Goal: Information Seeking & Learning: Understand process/instructions

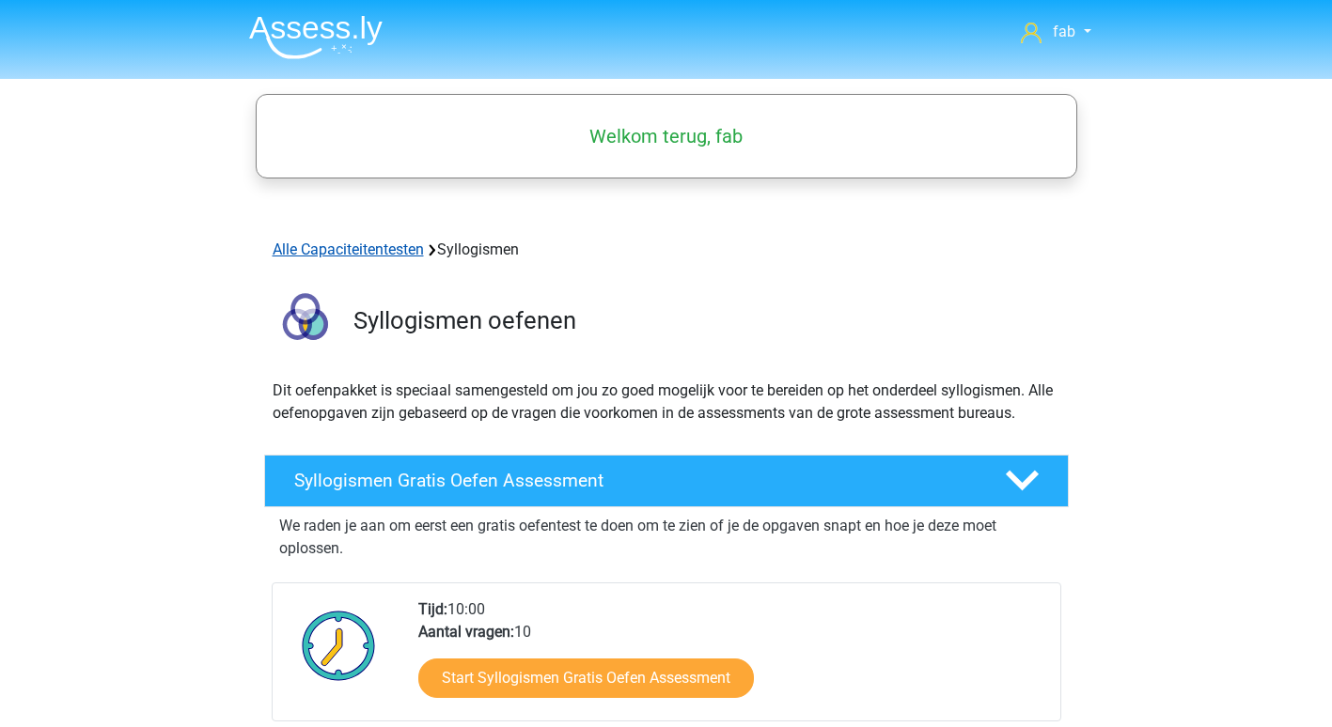
click at [396, 254] on link "Alle Capaciteitentesten" at bounding box center [348, 250] width 151 height 18
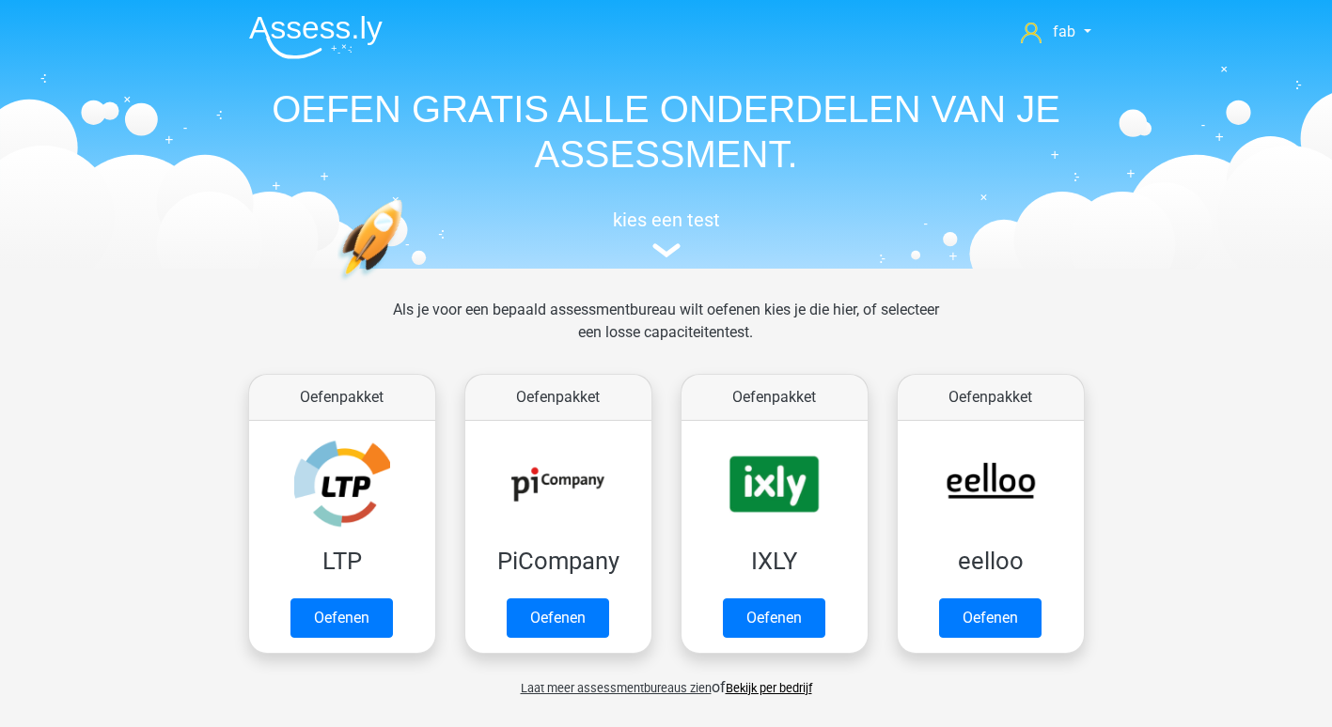
scroll to position [799, 0]
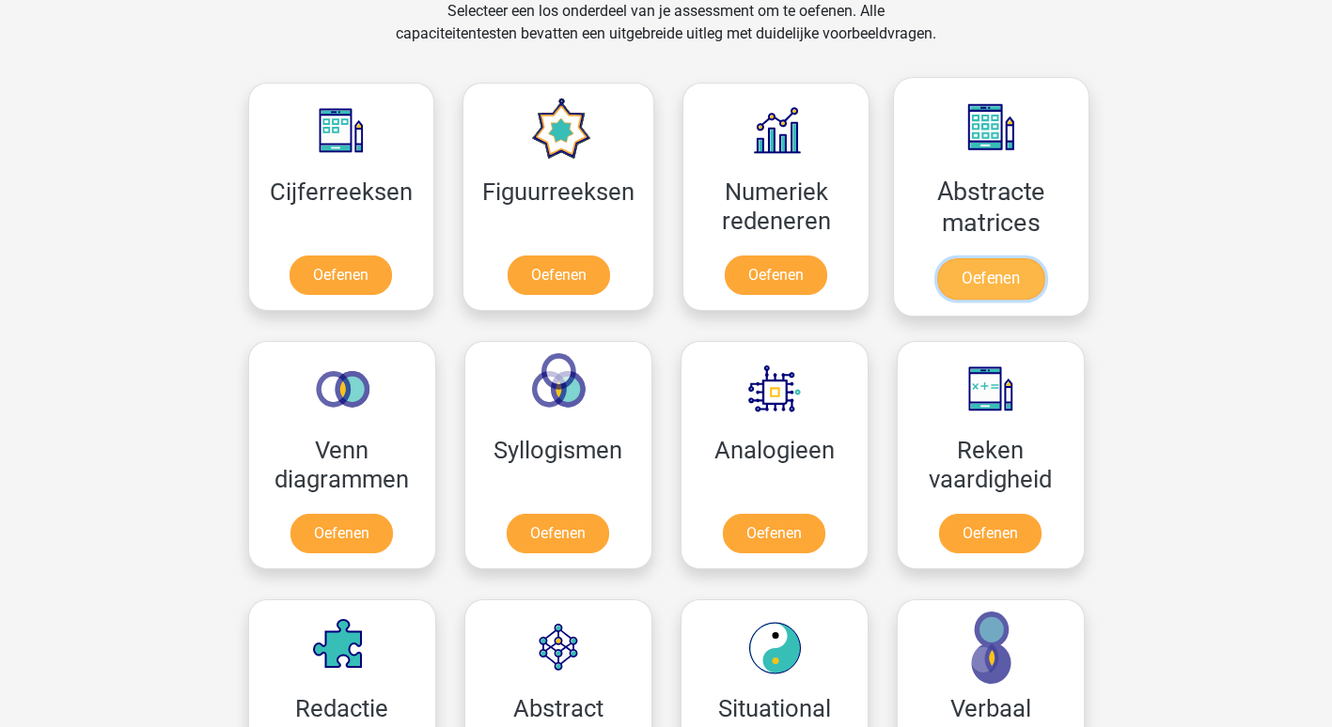
click at [977, 258] on link "Oefenen" at bounding box center [990, 278] width 107 height 41
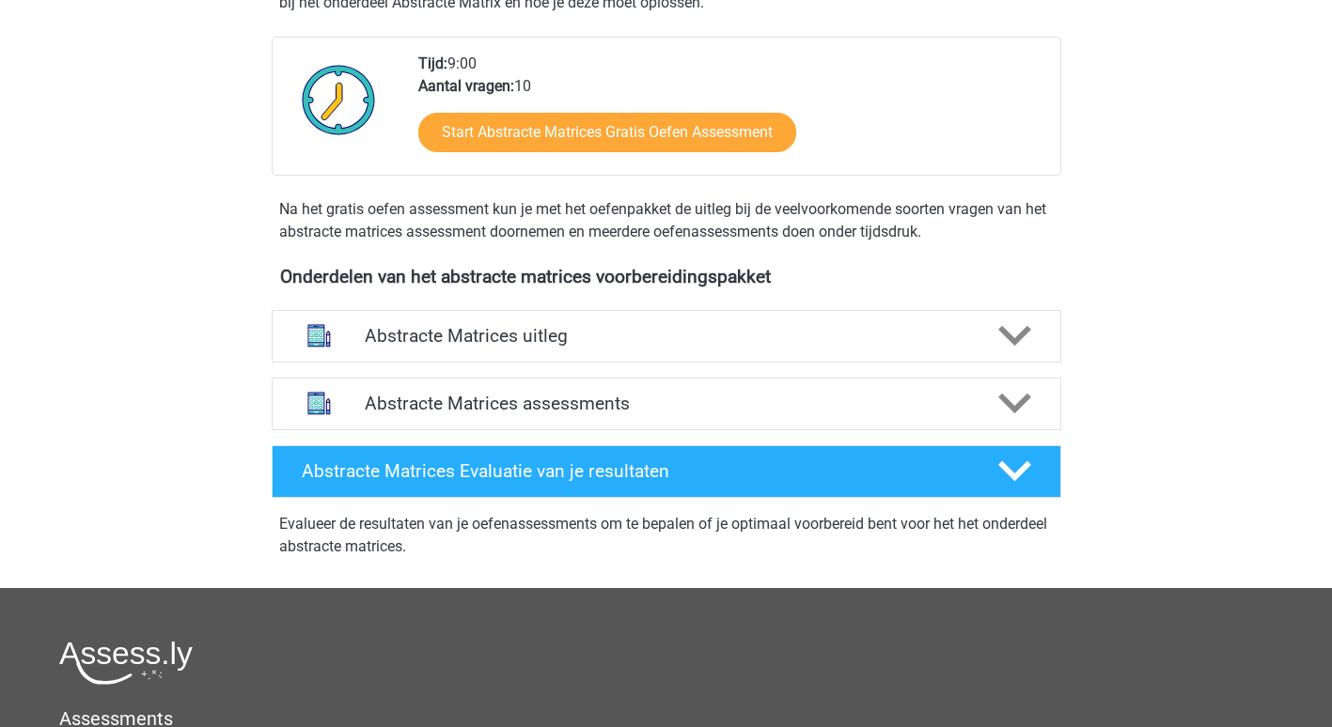
scroll to position [470, 0]
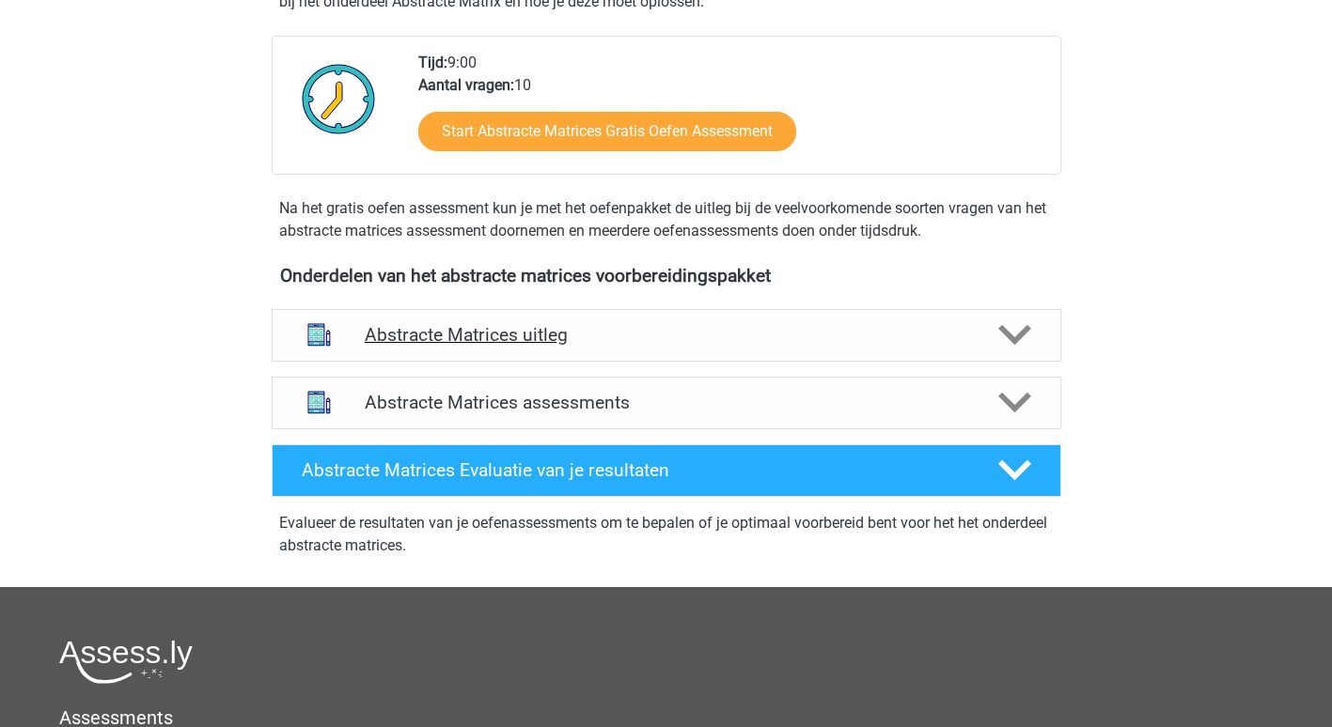
click at [497, 341] on h4 "Abstracte Matrices uitleg" at bounding box center [666, 335] width 603 height 22
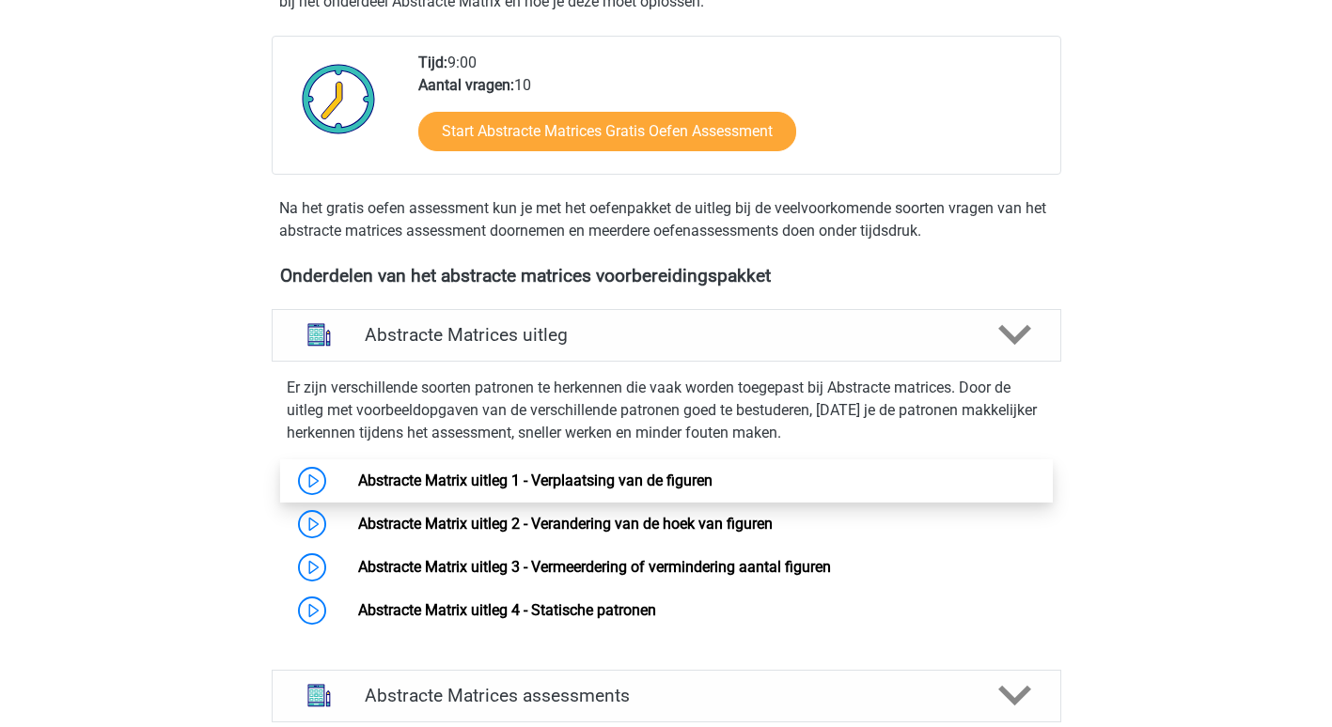
click at [478, 477] on link "Abstracte Matrix uitleg 1 - Verplaatsing van de figuren" at bounding box center [535, 481] width 354 height 18
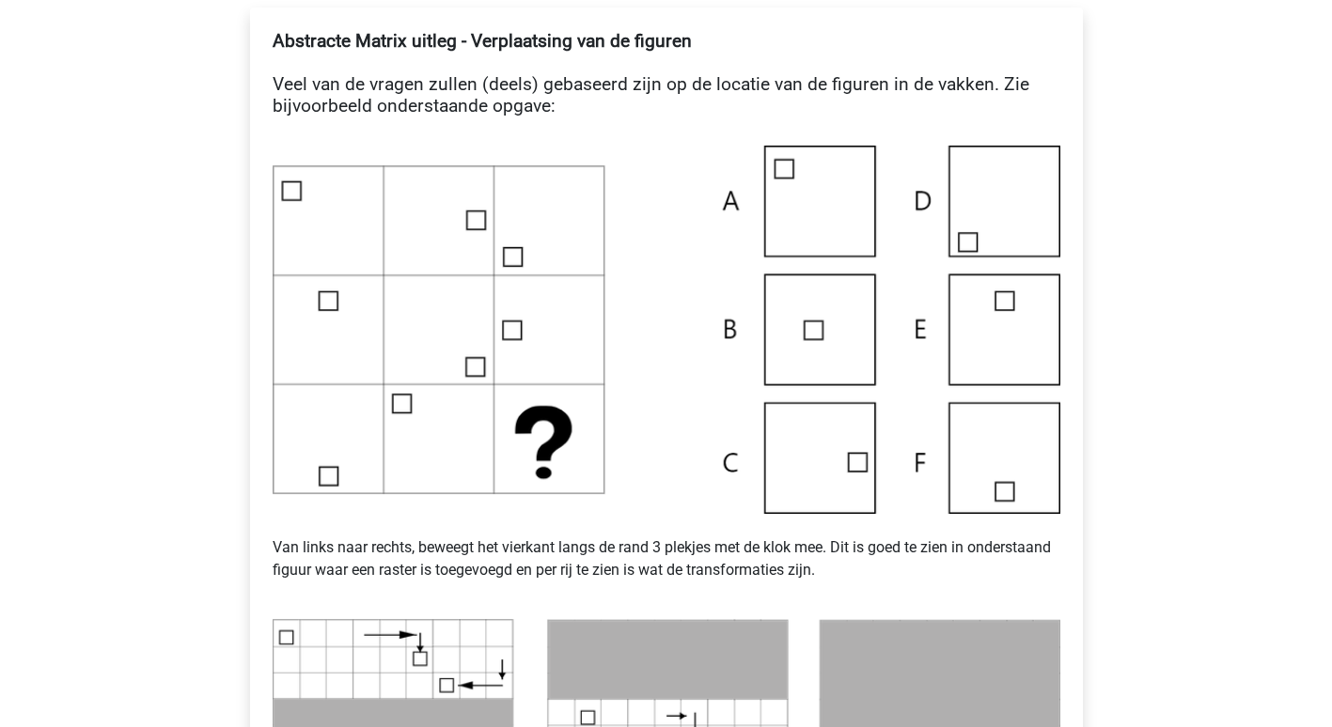
scroll to position [376, 0]
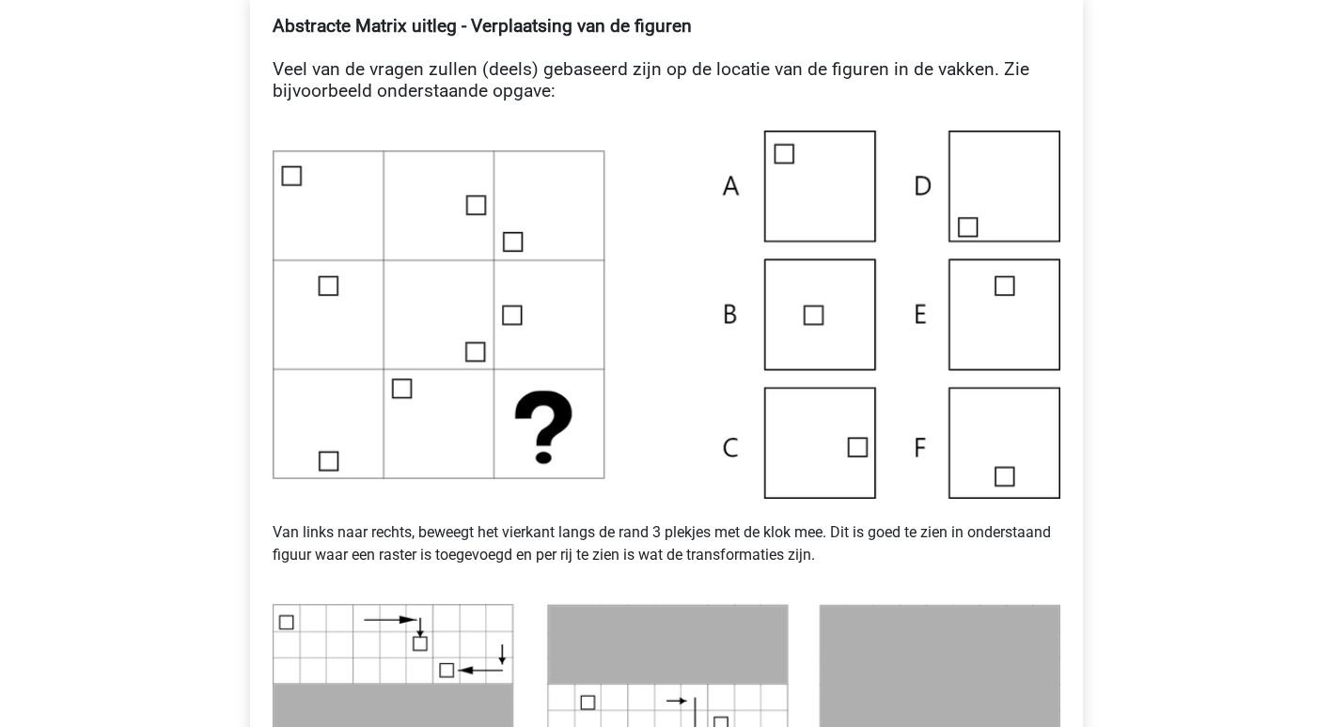
click at [818, 424] on img at bounding box center [667, 315] width 788 height 368
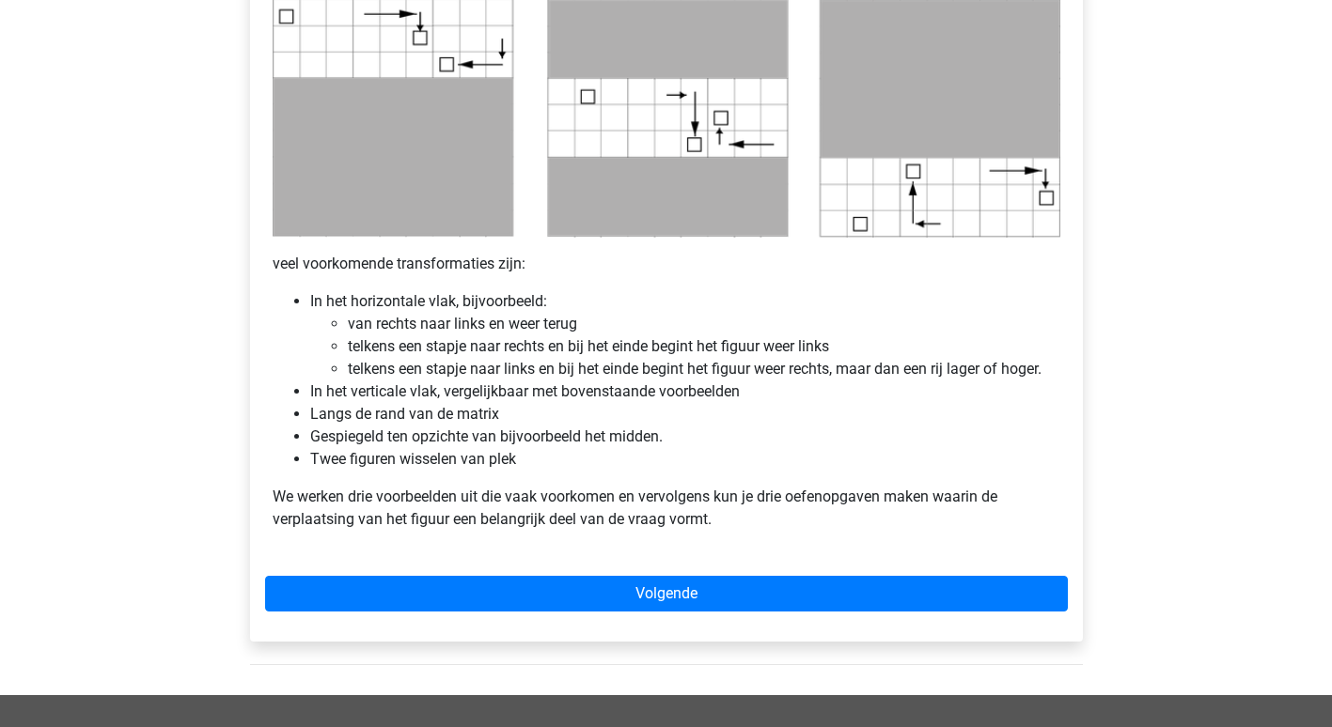
scroll to position [1034, 0]
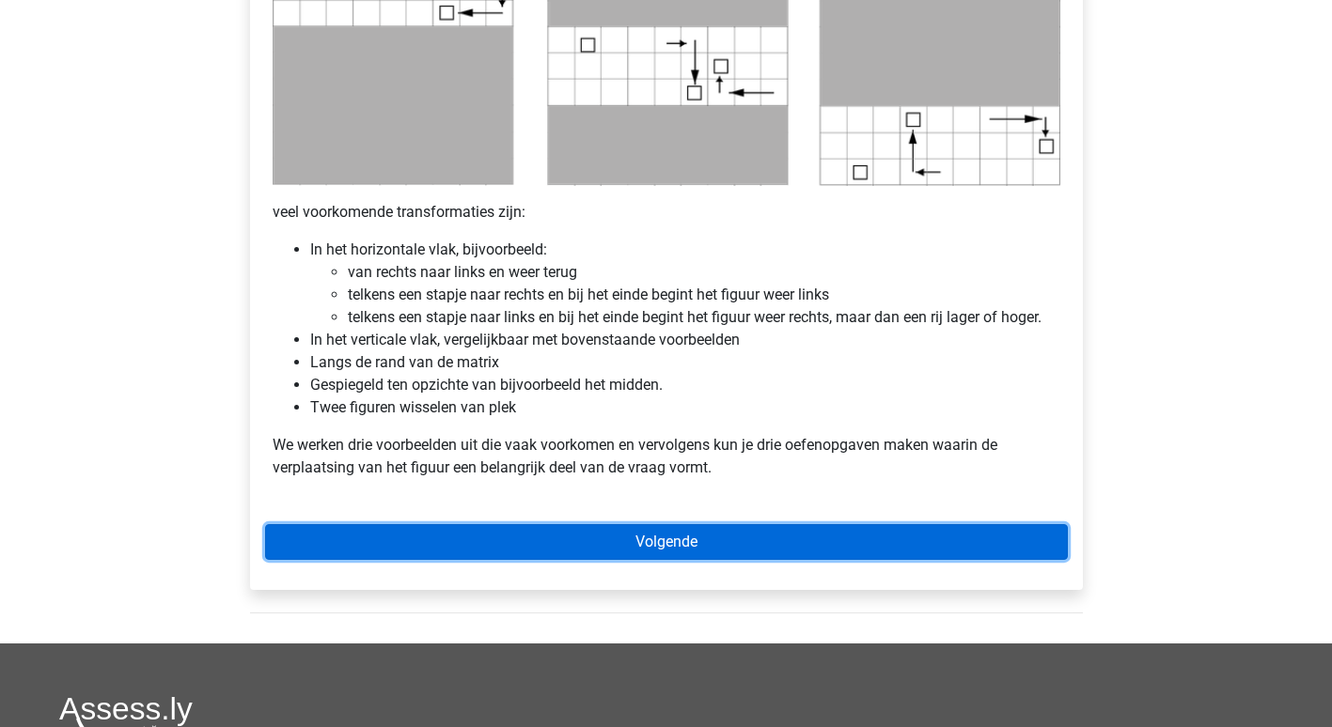
click at [656, 532] on link "Volgende" at bounding box center [666, 542] width 803 height 36
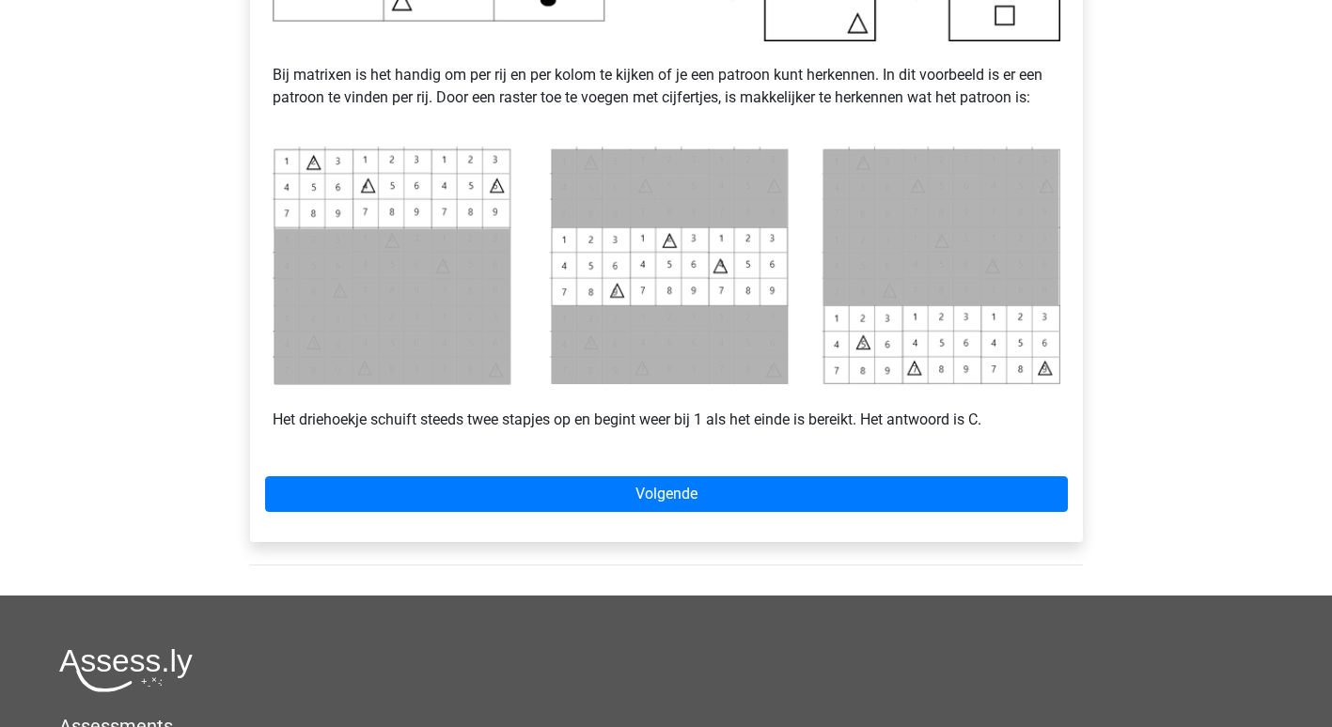
scroll to position [940, 0]
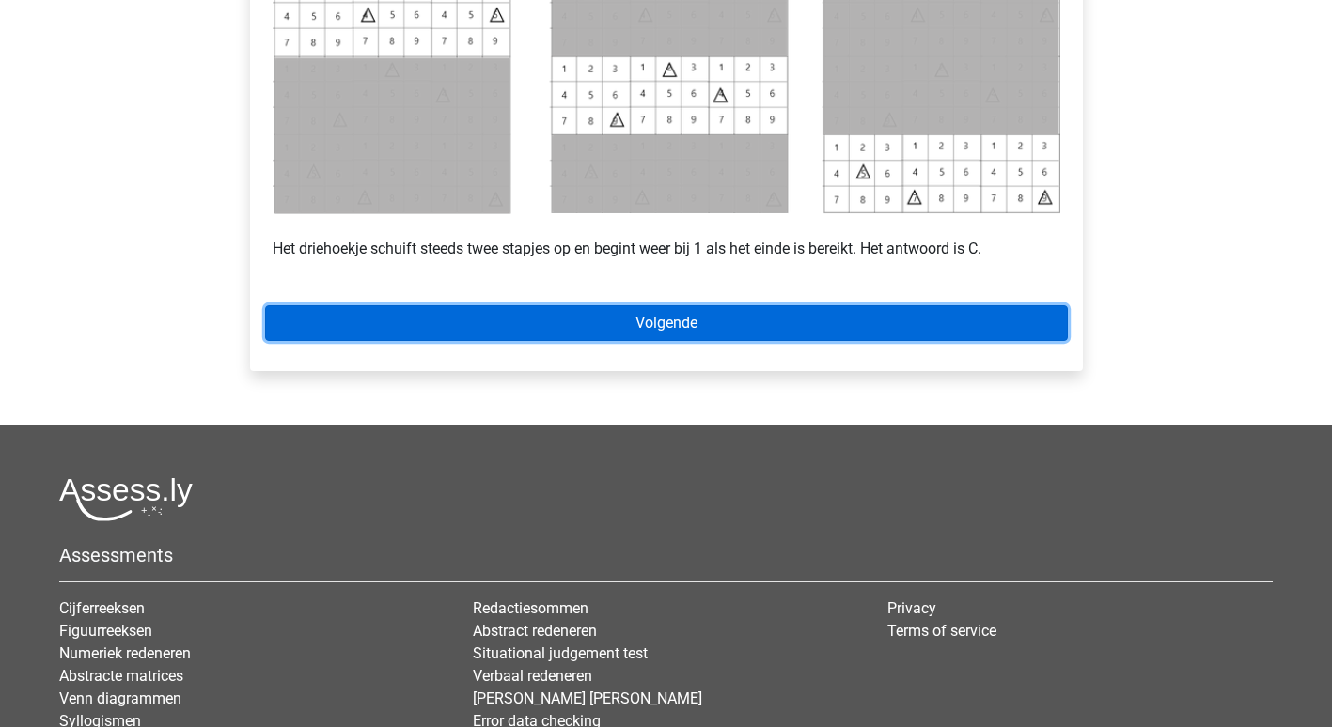
click at [703, 323] on link "Volgende" at bounding box center [666, 323] width 803 height 36
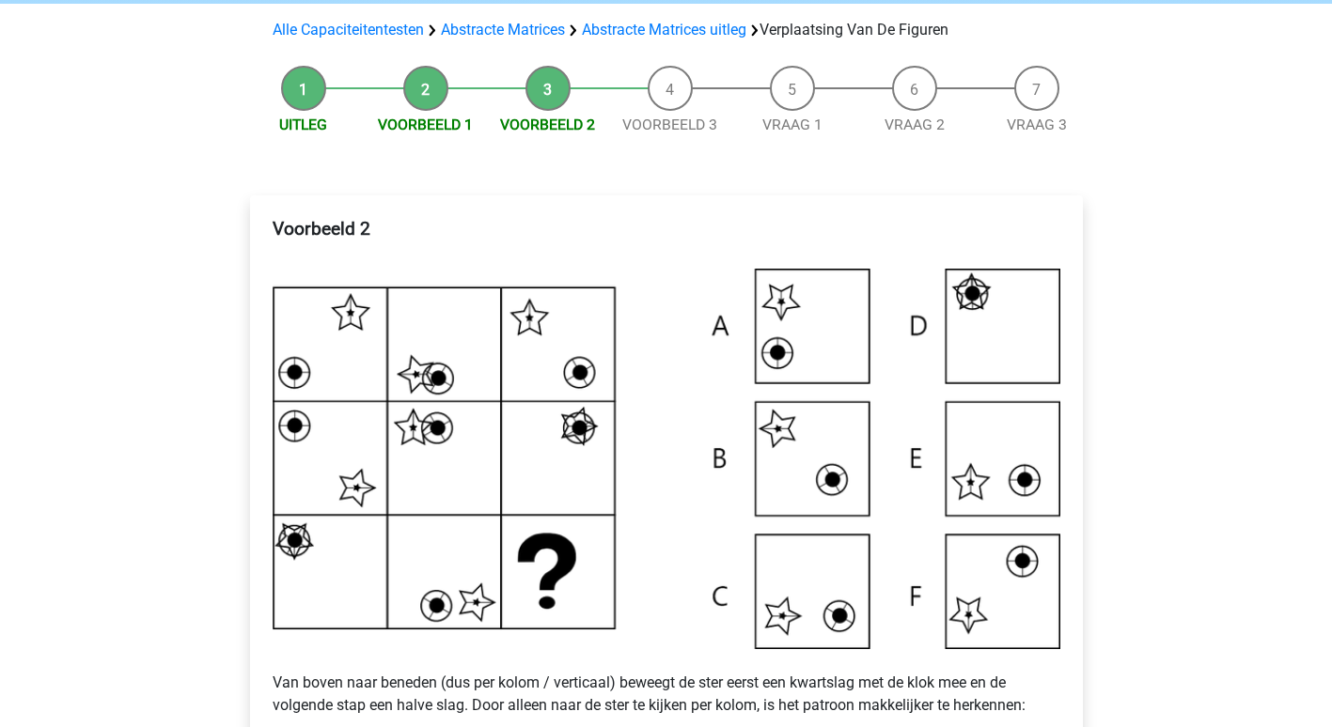
scroll to position [564, 0]
